Goal: Transaction & Acquisition: Purchase product/service

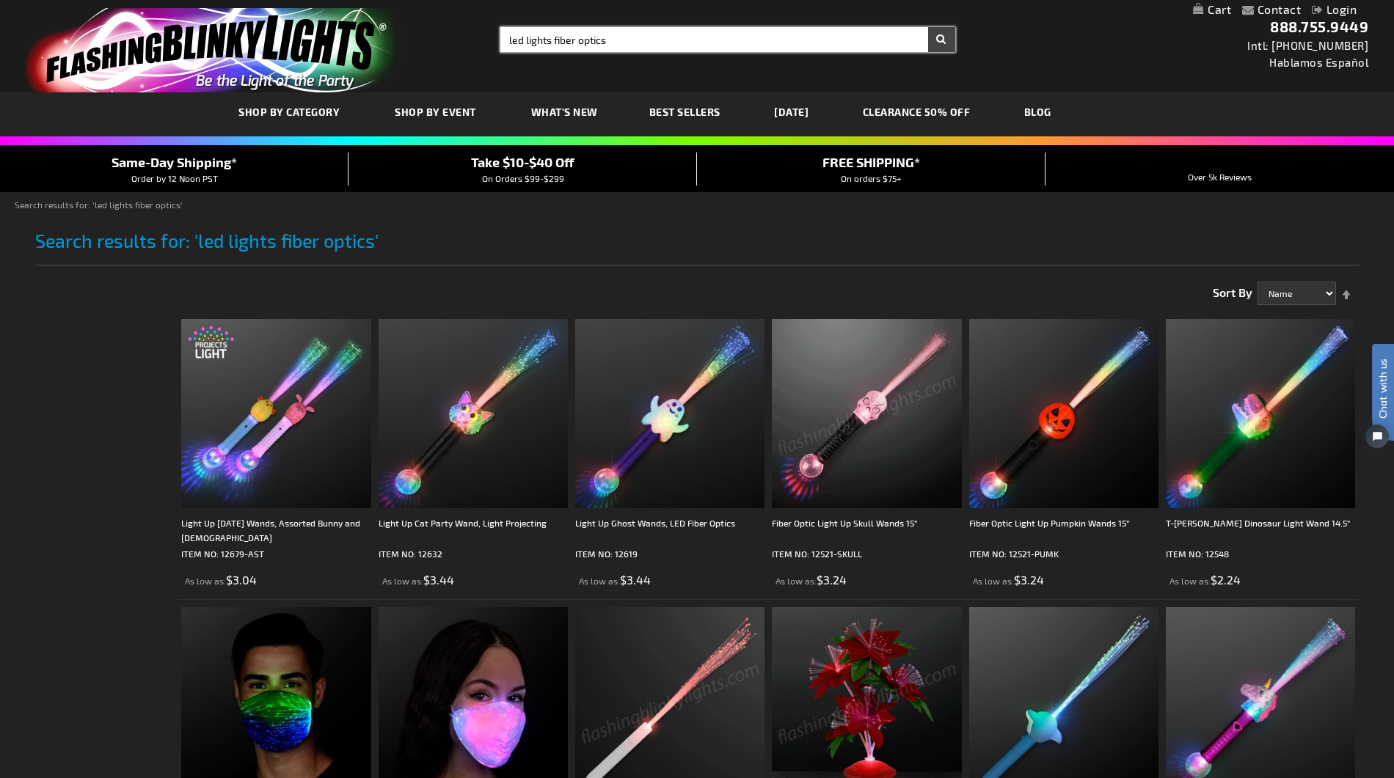
drag, startPoint x: 597, startPoint y: 41, endPoint x: 420, endPoint y: 38, distance: 177.5
click at [420, 38] on div "Toggle Nav Search Search led lights fiber optics × Search 888.755.9449 Intl: 81…" at bounding box center [697, 46] width 1394 height 92
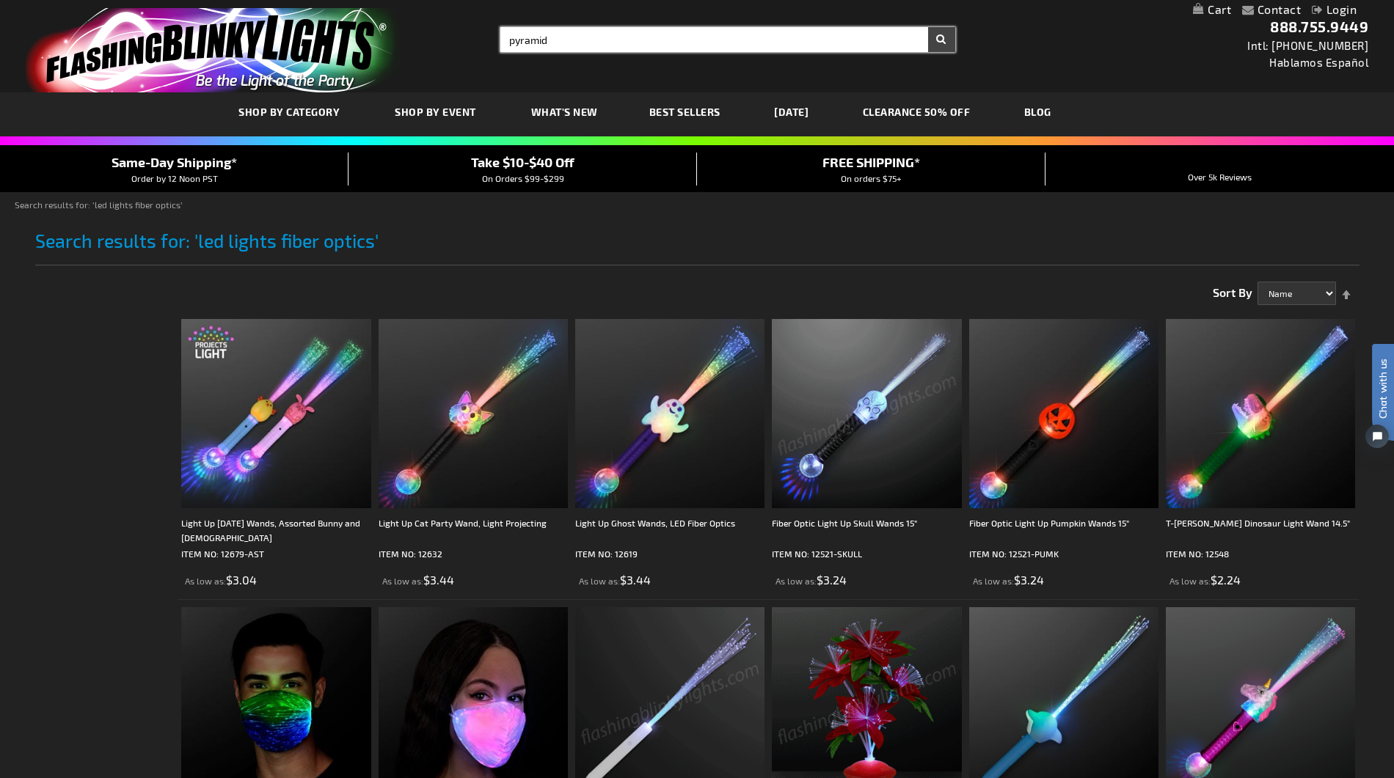
type input "pyramid"
click at [928, 27] on button "Search" at bounding box center [941, 39] width 27 height 25
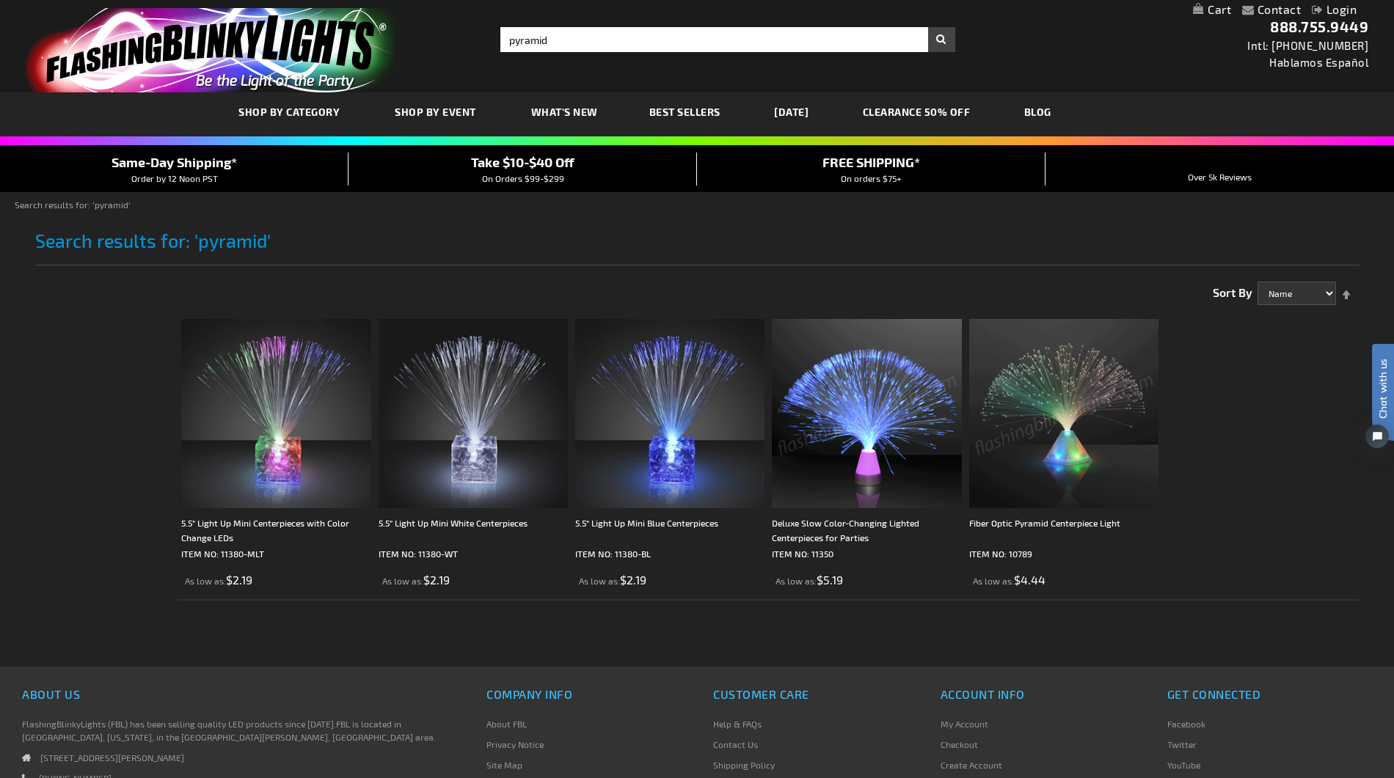
click at [1073, 425] on img at bounding box center [1063, 413] width 189 height 189
